Goal: Check status: Check status

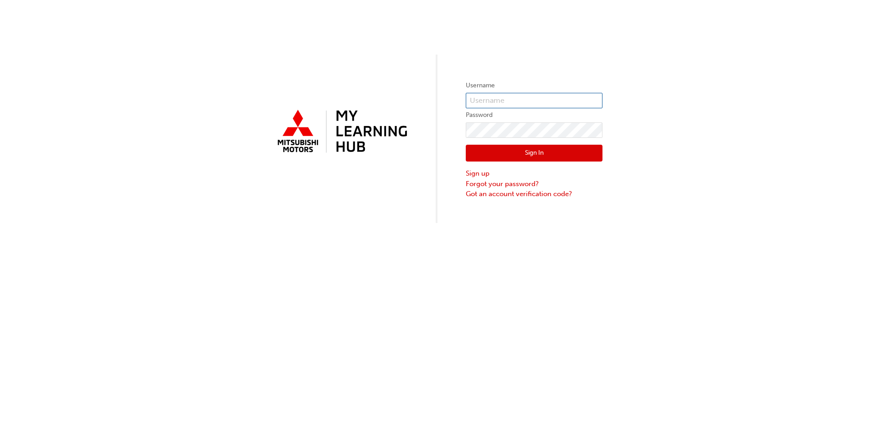
type input "[EMAIL_ADDRESS][DOMAIN_NAME]"
click at [479, 151] on button "Sign In" at bounding box center [534, 153] width 137 height 17
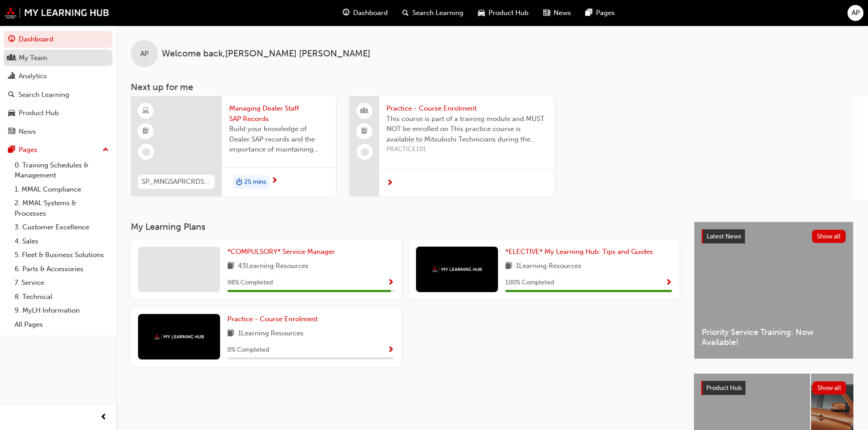
click at [46, 56] on div "My Team" at bounding box center [33, 58] width 29 height 10
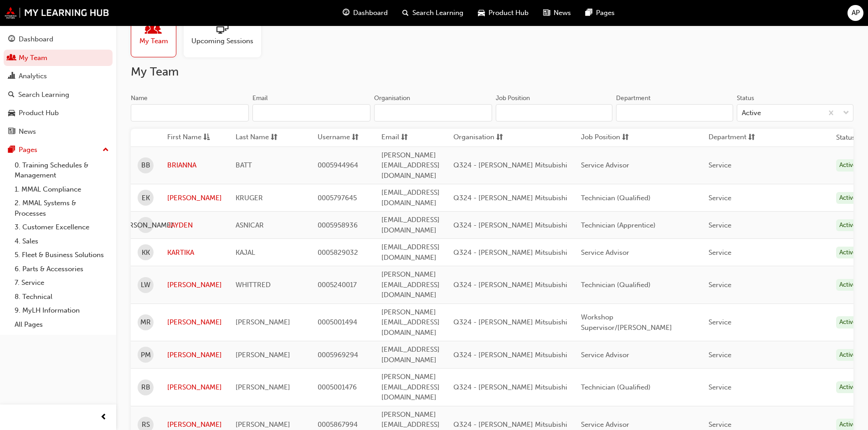
scroll to position [105, 0]
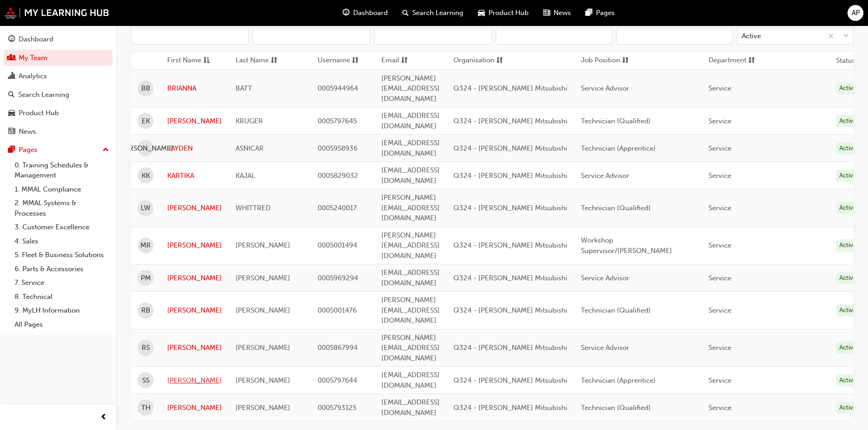
click at [178, 376] on link "[PERSON_NAME]" at bounding box center [194, 381] width 55 height 10
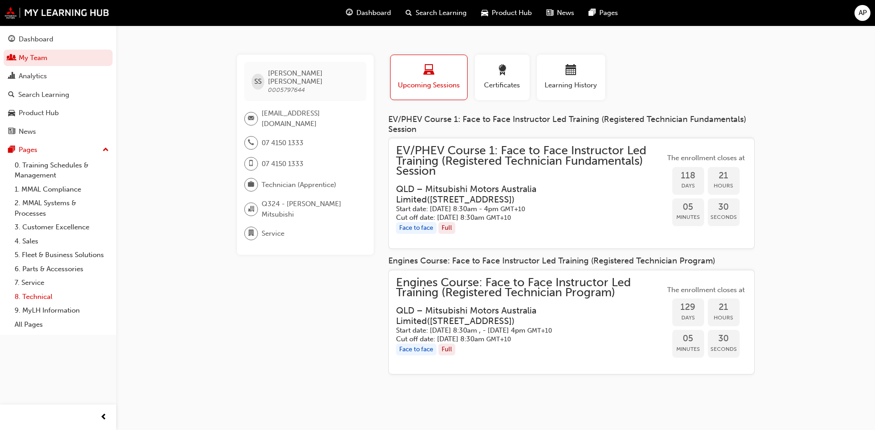
click at [37, 298] on link "8. Technical" at bounding box center [62, 297] width 102 height 14
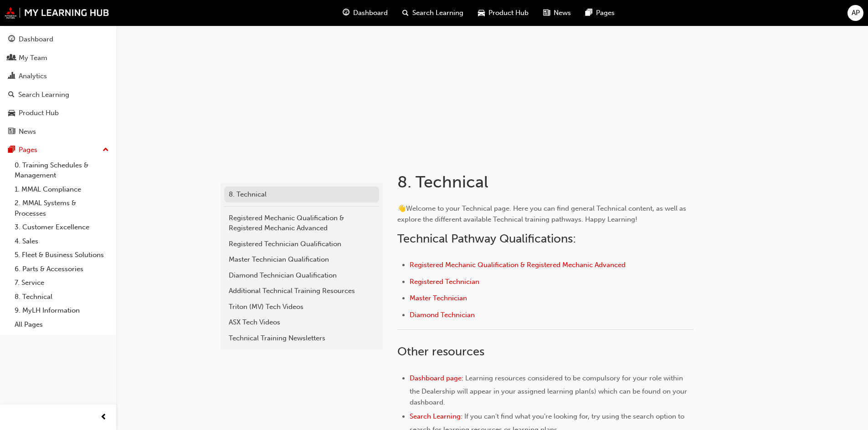
scroll to position [228, 0]
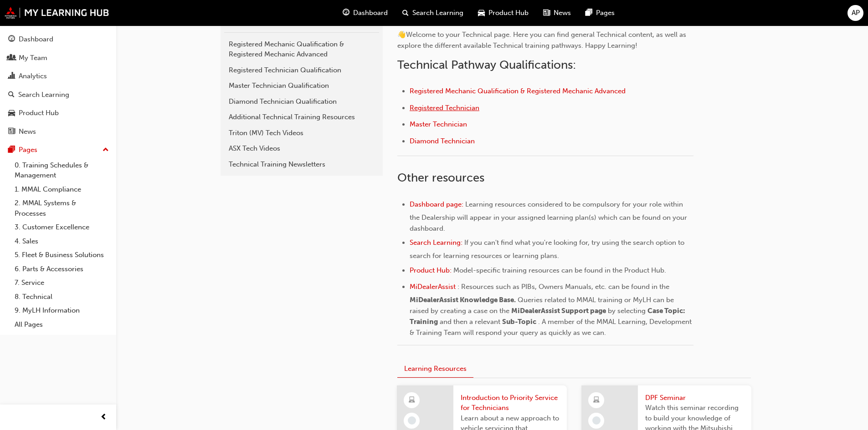
click at [431, 107] on span "Registered Technician" at bounding box center [444, 108] width 70 height 8
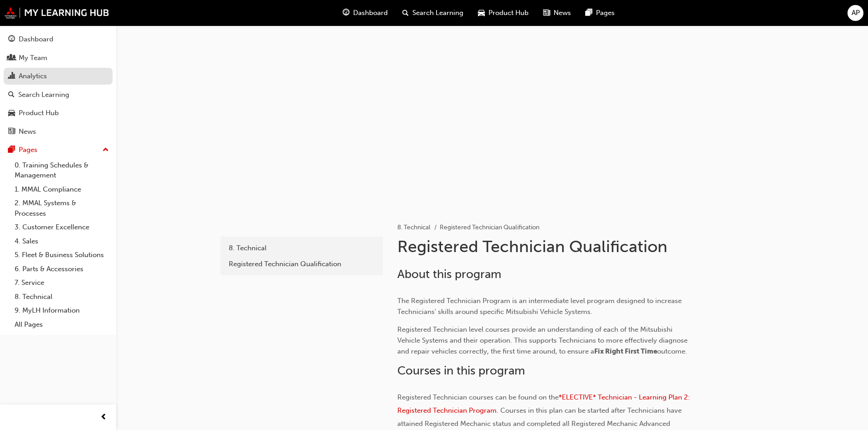
click at [42, 71] on div "Analytics" at bounding box center [33, 76] width 28 height 10
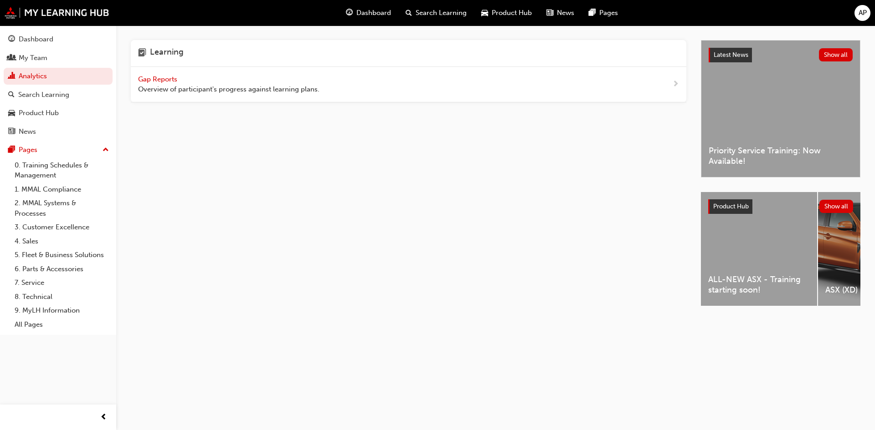
click at [162, 78] on span "Gap Reports" at bounding box center [158, 79] width 41 height 8
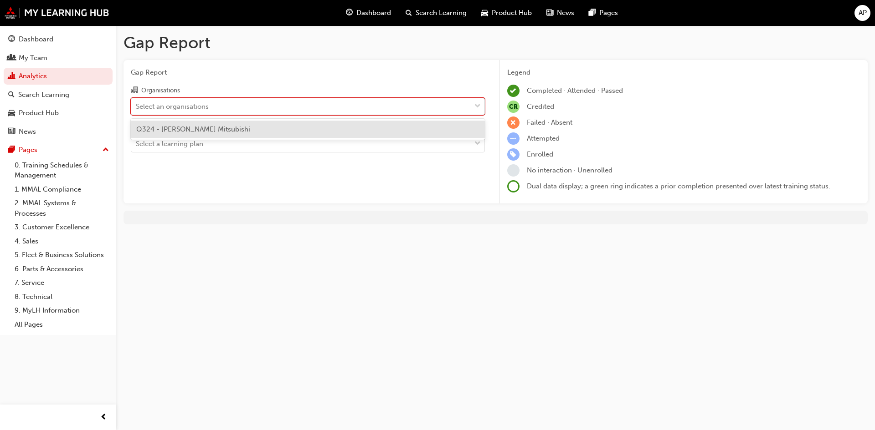
click at [212, 107] on div "Select an organisations" at bounding box center [300, 106] width 339 height 16
click at [137, 107] on input "Organisations option Q324 - [PERSON_NAME] Mitsubishi focused, 1 of 1. 1 result …" at bounding box center [136, 106] width 1 height 8
click at [189, 129] on span "Q324 - [PERSON_NAME] Mitsubishi" at bounding box center [193, 129] width 114 height 8
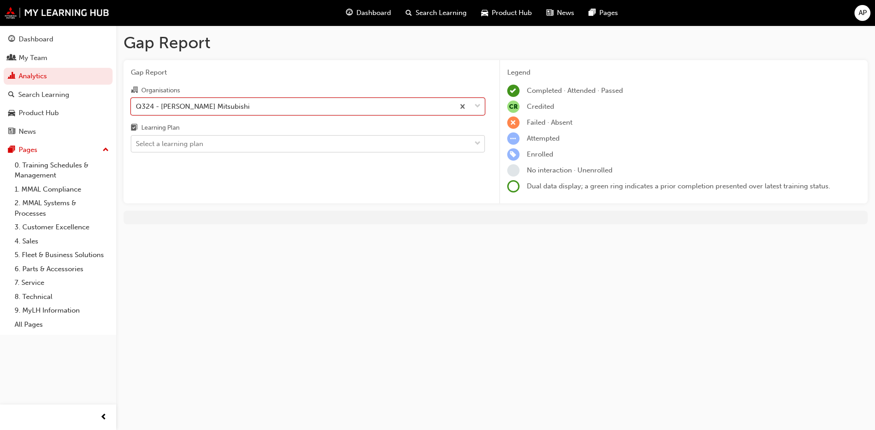
click at [175, 143] on div "Select a learning plan" at bounding box center [169, 144] width 67 height 10
click at [137, 143] on input "Learning Plan Select a learning plan" at bounding box center [136, 144] width 1 height 8
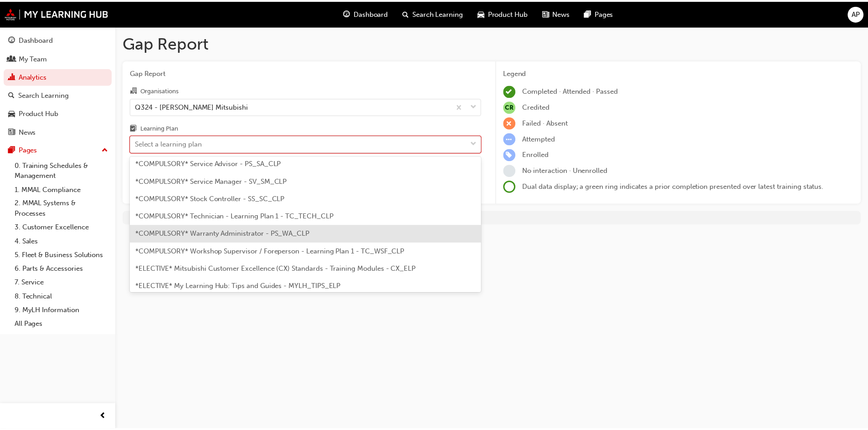
scroll to position [364, 0]
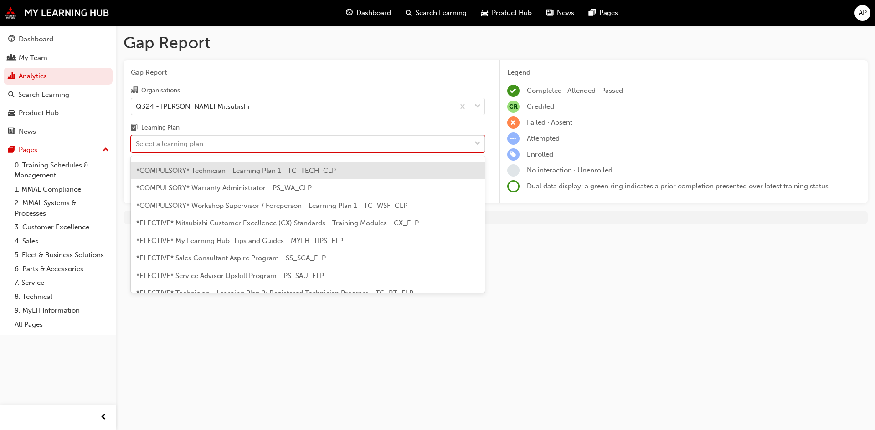
click at [240, 169] on span "*COMPULSORY* Technician - Learning Plan 1 - TC_TECH_CLP" at bounding box center [236, 171] width 200 height 8
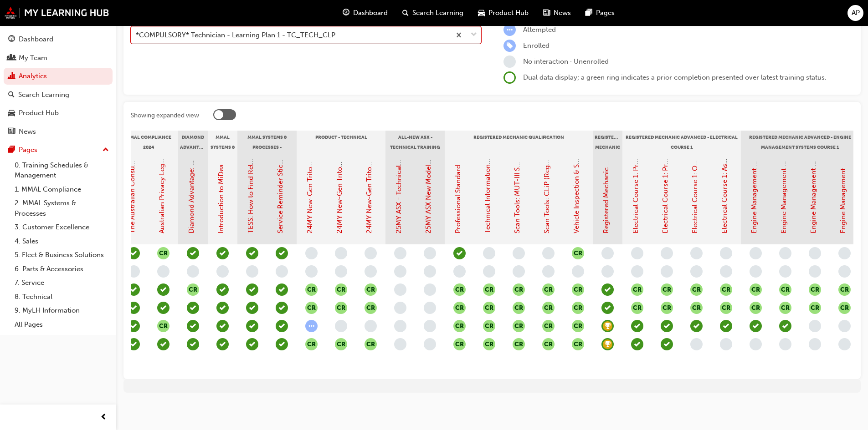
scroll to position [0, 190]
click at [396, 212] on link "25MY ASX - Technical and Service Introduction" at bounding box center [398, 160] width 8 height 148
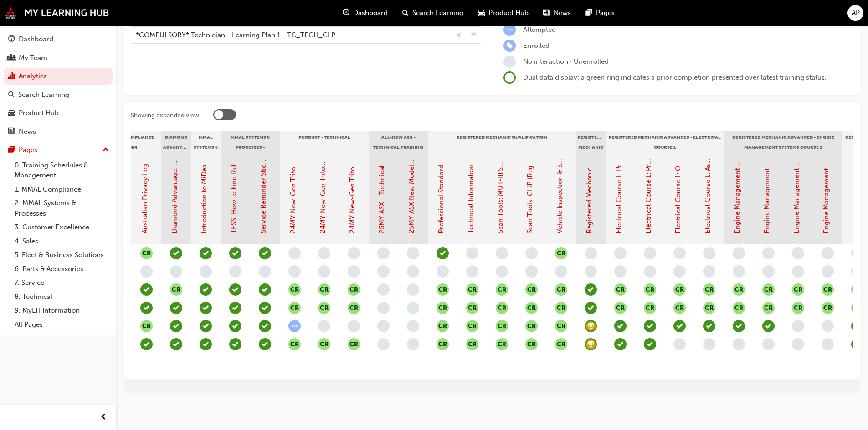
scroll to position [0, 150]
